Goal: Transaction & Acquisition: Book appointment/travel/reservation

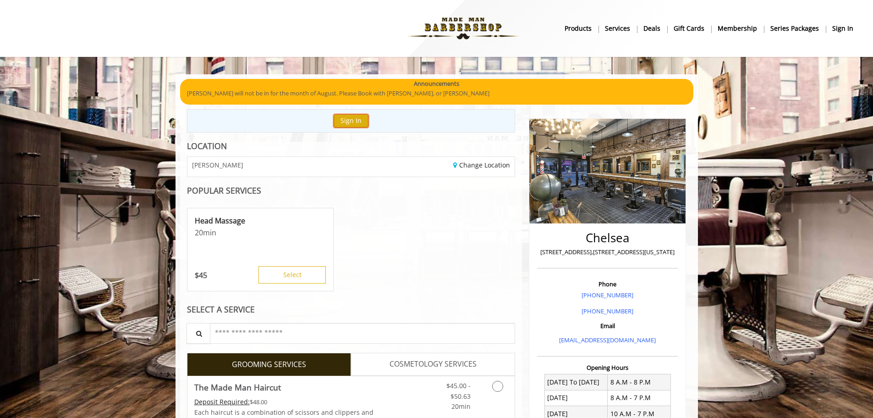
click at [358, 124] on button "Sign In" at bounding box center [351, 120] width 35 height 13
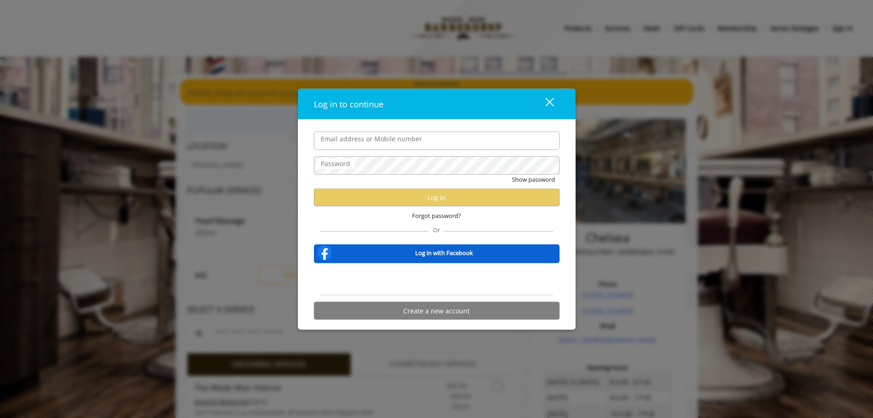
type input "**********"
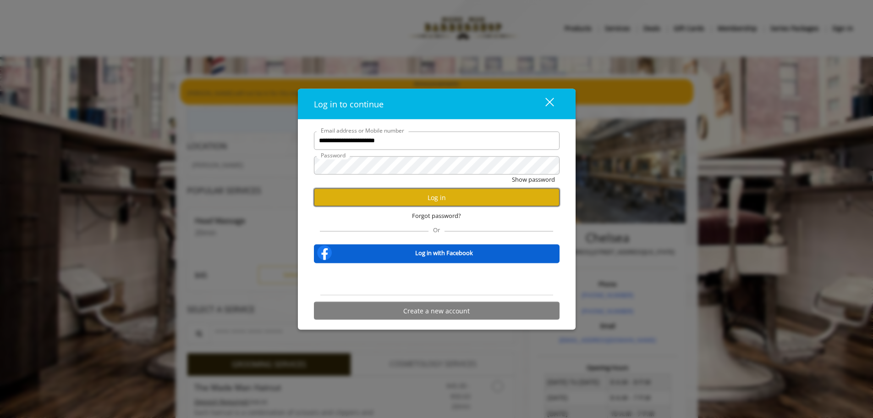
click at [400, 196] on button "Log in" at bounding box center [437, 197] width 246 height 18
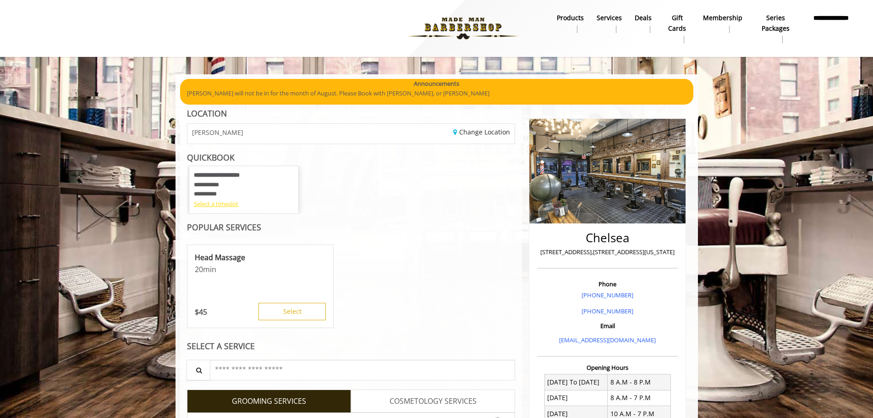
click at [219, 202] on div "Select a timeslot" at bounding box center [244, 204] width 100 height 10
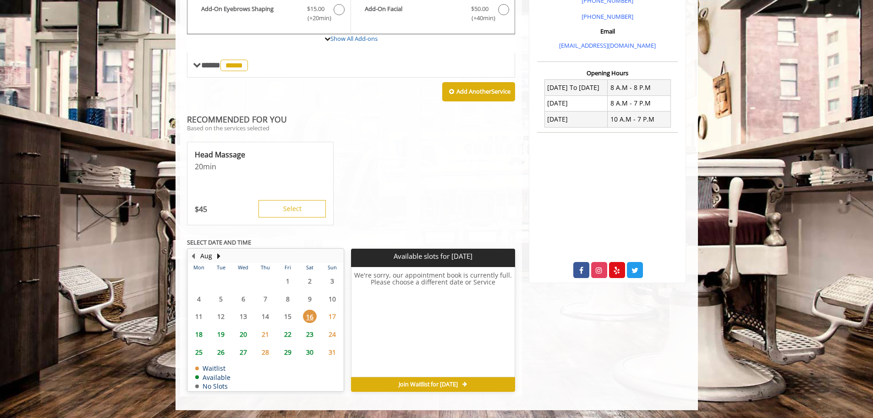
scroll to position [296, 0]
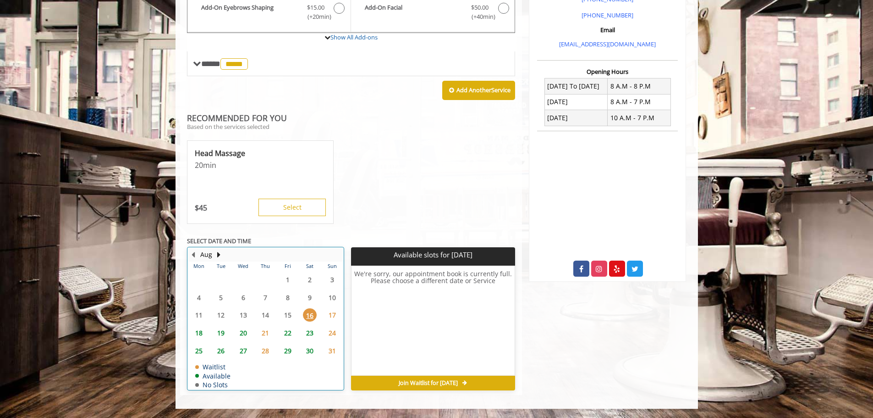
click at [288, 312] on table "Mon Tue Wed Thu Fri Sat Sun 28 29 30 31 1 2 3 4 5 6 7 8 9 10 11 12 13 14 15 16 …" at bounding box center [265, 325] width 155 height 128
click at [332, 315] on span "17" at bounding box center [332, 314] width 14 height 13
click at [198, 332] on span "18" at bounding box center [199, 332] width 14 height 13
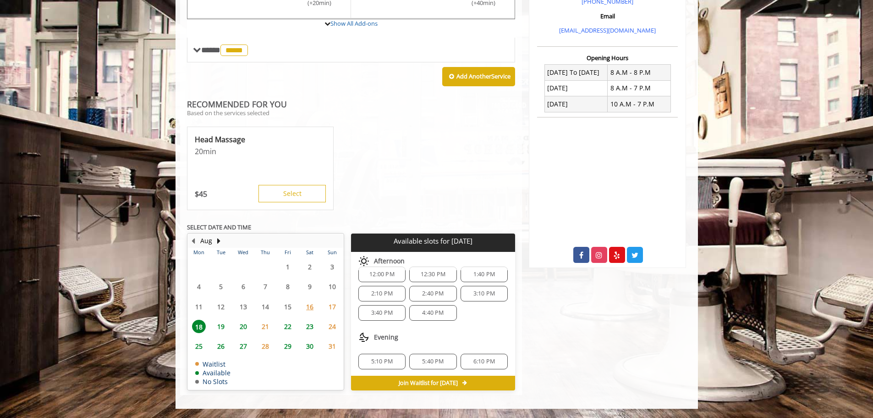
scroll to position [99, 0]
click at [411, 386] on span "Join Waitlist for [DATE]" at bounding box center [428, 382] width 59 height 7
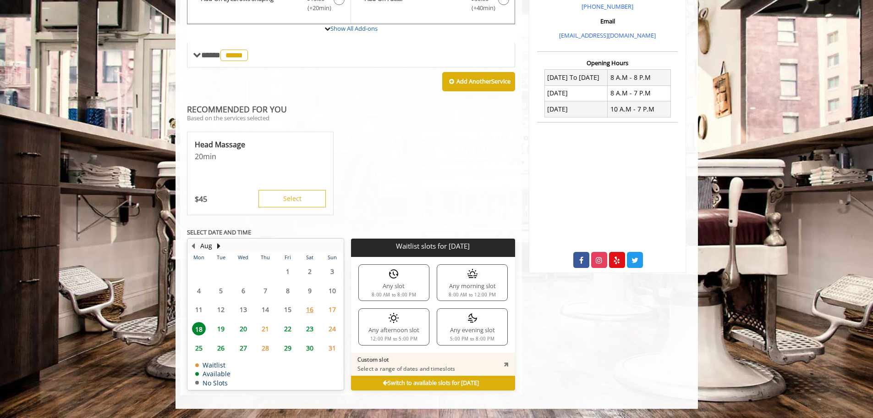
scroll to position [304, 0]
click at [197, 330] on span "18" at bounding box center [199, 328] width 14 height 13
click at [219, 329] on span "19" at bounding box center [221, 328] width 14 height 13
click at [204, 328] on span "18" at bounding box center [199, 328] width 14 height 13
click at [383, 381] on b "Switch to available slots for [DATE]" at bounding box center [431, 383] width 96 height 8
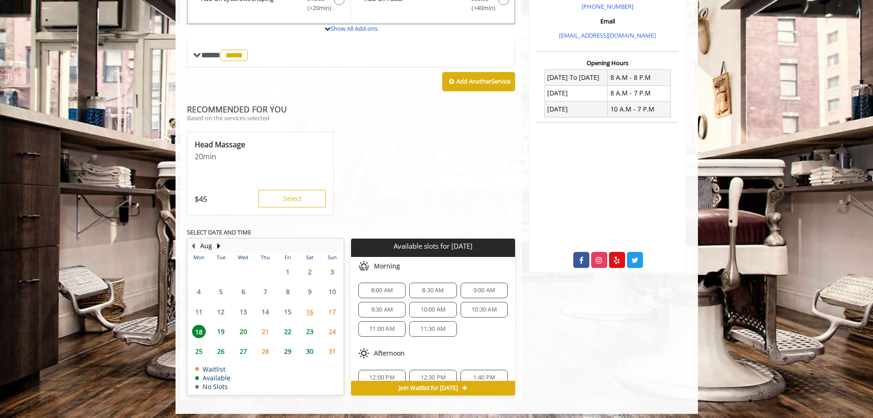
click at [388, 294] on div "8:00 AM" at bounding box center [381, 290] width 47 height 16
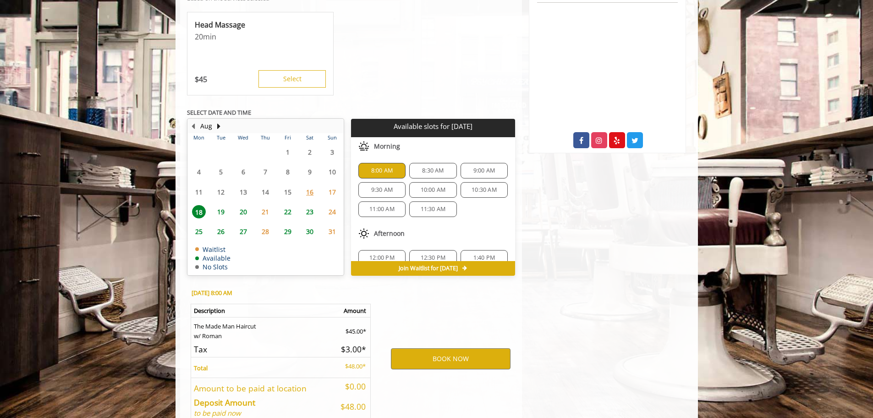
scroll to position [475, 0]
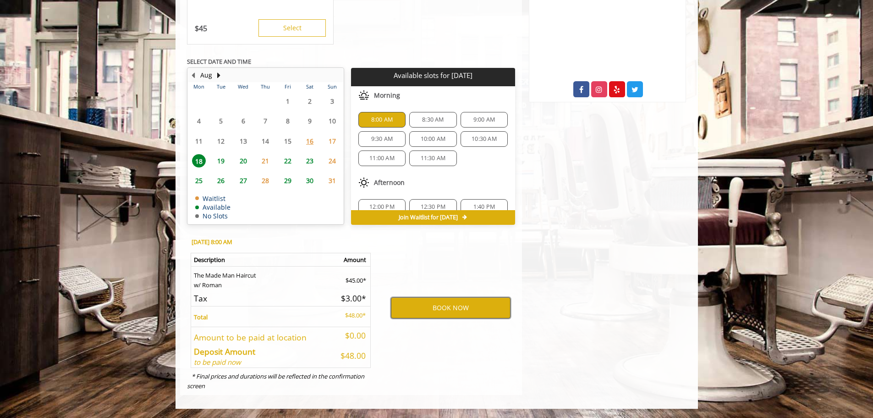
click at [406, 304] on button "BOOK NOW" at bounding box center [451, 307] width 120 height 21
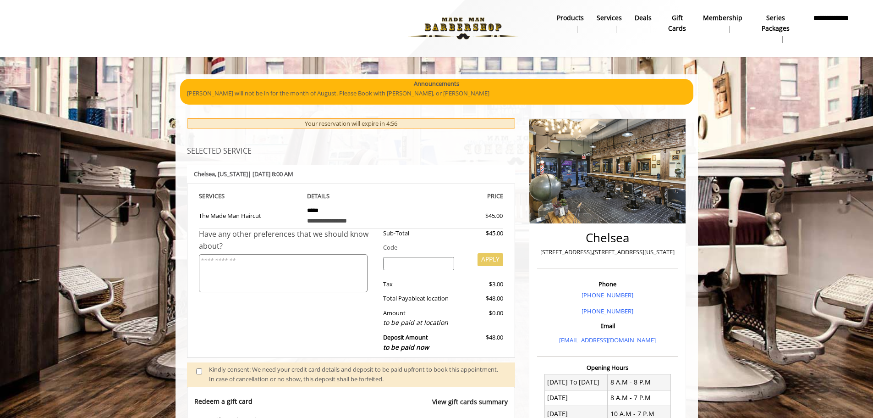
scroll to position [181, 0]
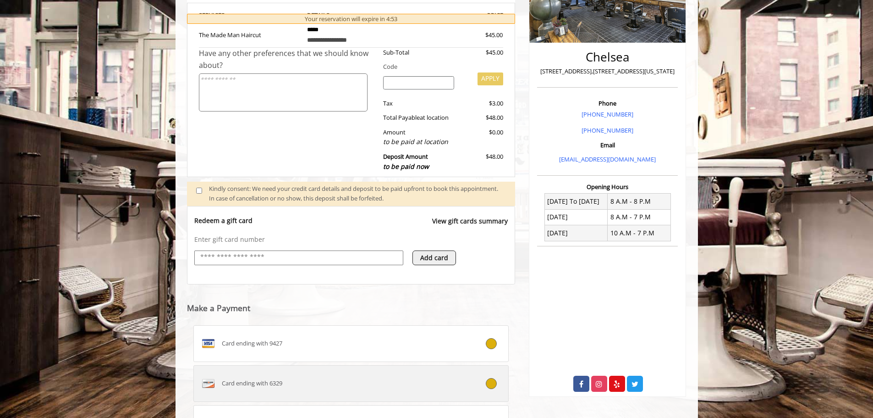
click at [298, 381] on div "Card ending with 6329" at bounding box center [325, 383] width 262 height 15
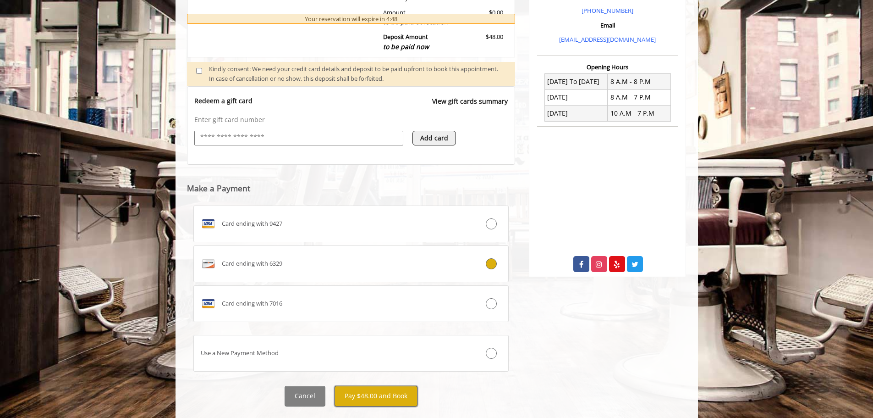
click at [391, 396] on button "Pay $48.00 and Book" at bounding box center [376, 395] width 83 height 21
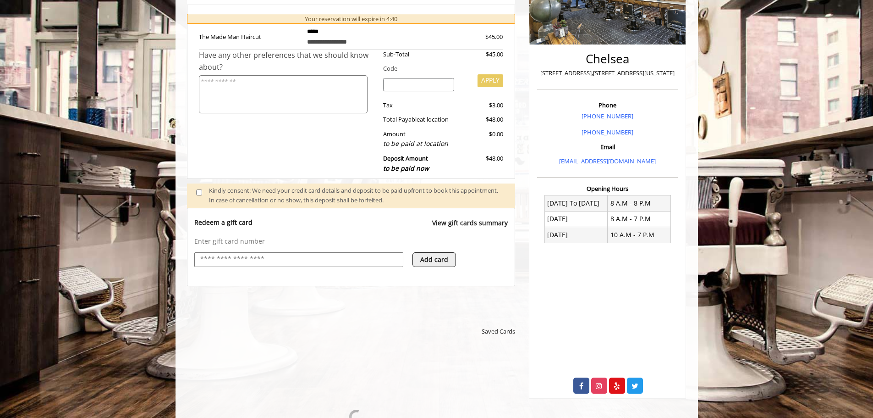
scroll to position [163, 0]
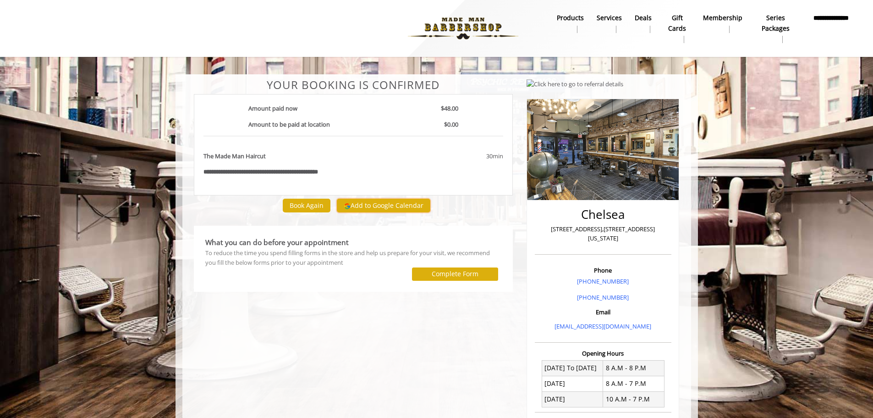
click at [387, 209] on button "Add to Google Calendar" at bounding box center [384, 205] width 94 height 14
